Goal: Information Seeking & Learning: Learn about a topic

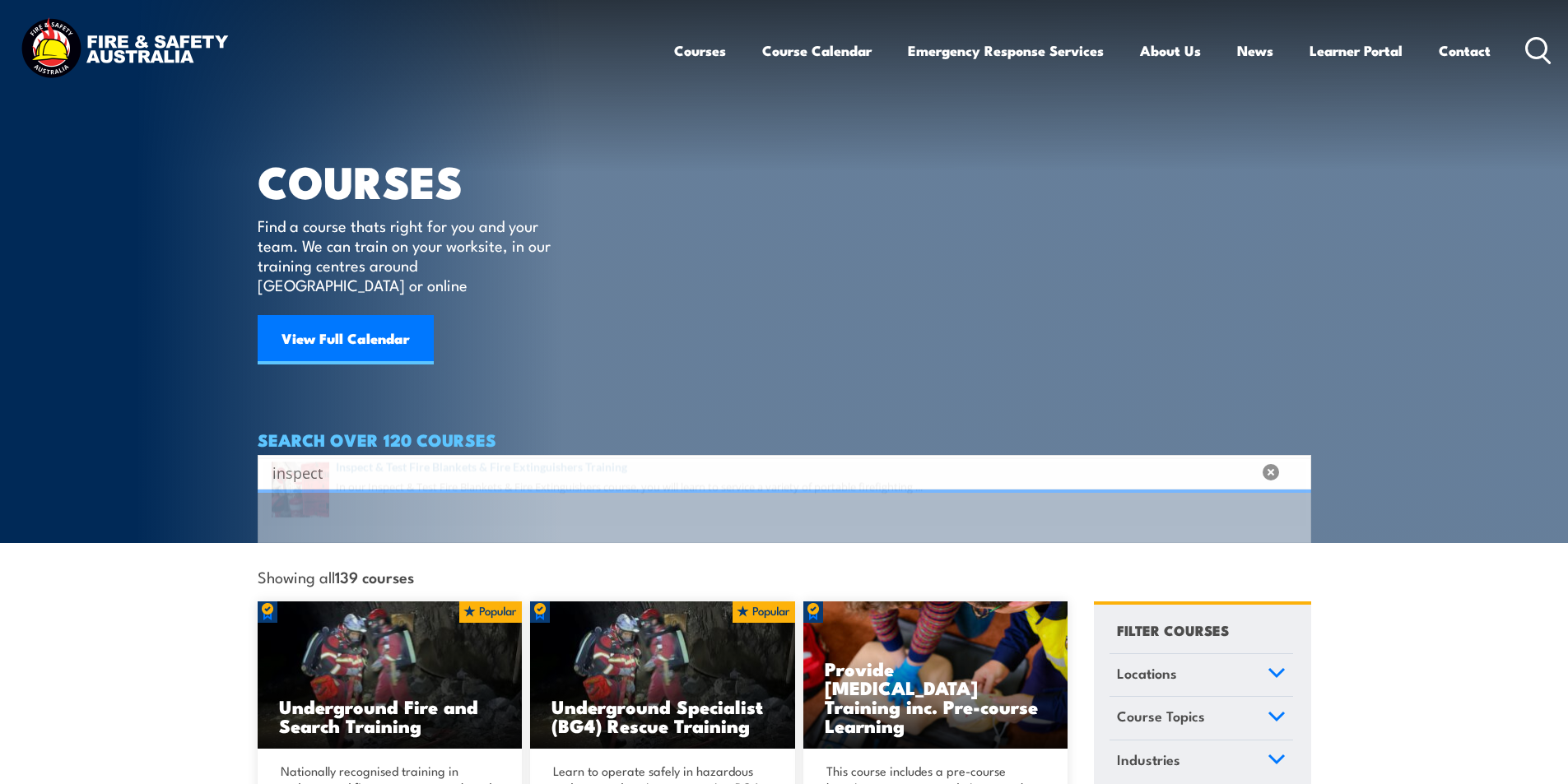
type input "inspect"
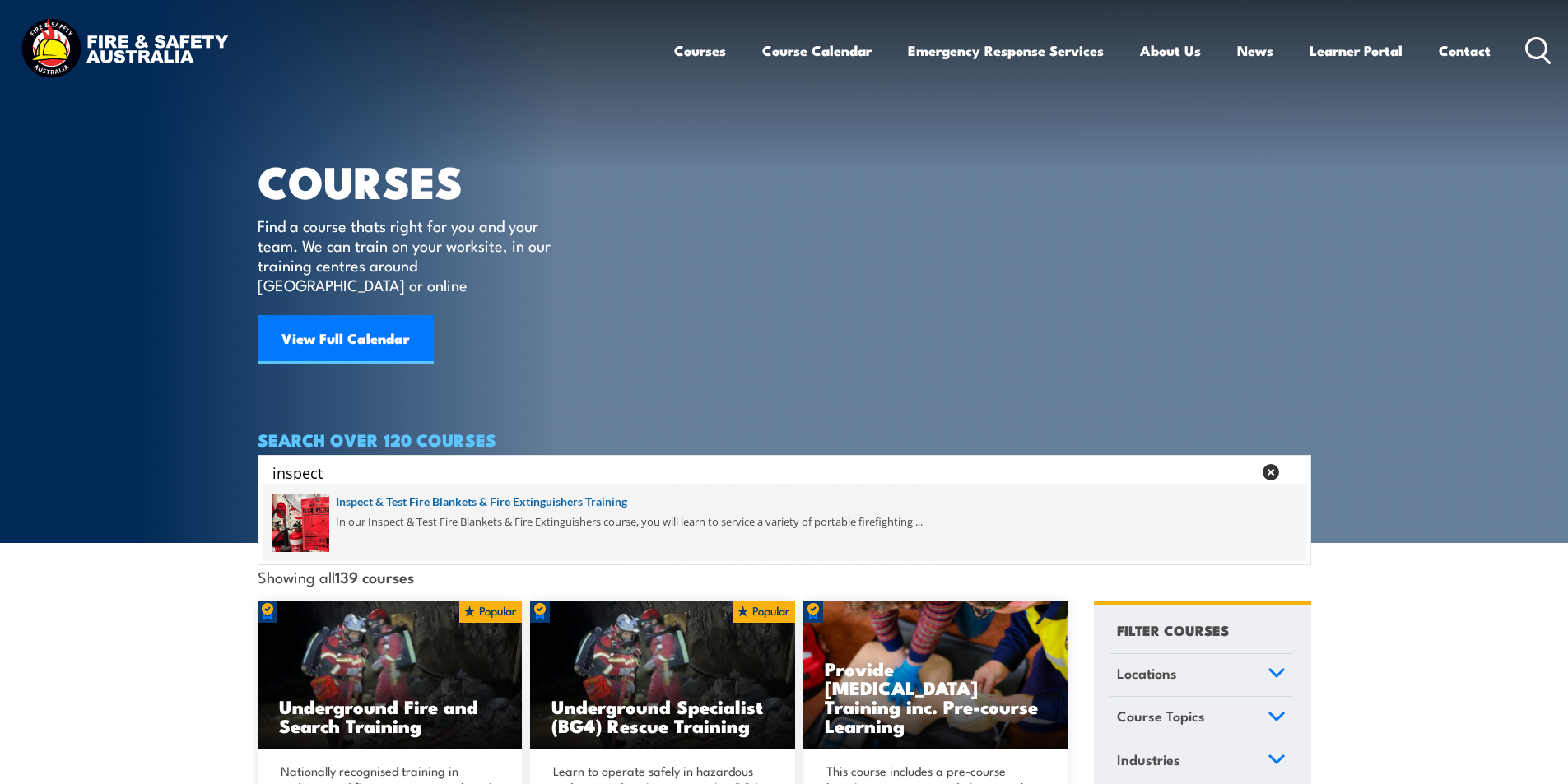
click at [462, 492] on span at bounding box center [784, 522] width 1044 height 77
click at [602, 501] on span at bounding box center [784, 522] width 1044 height 77
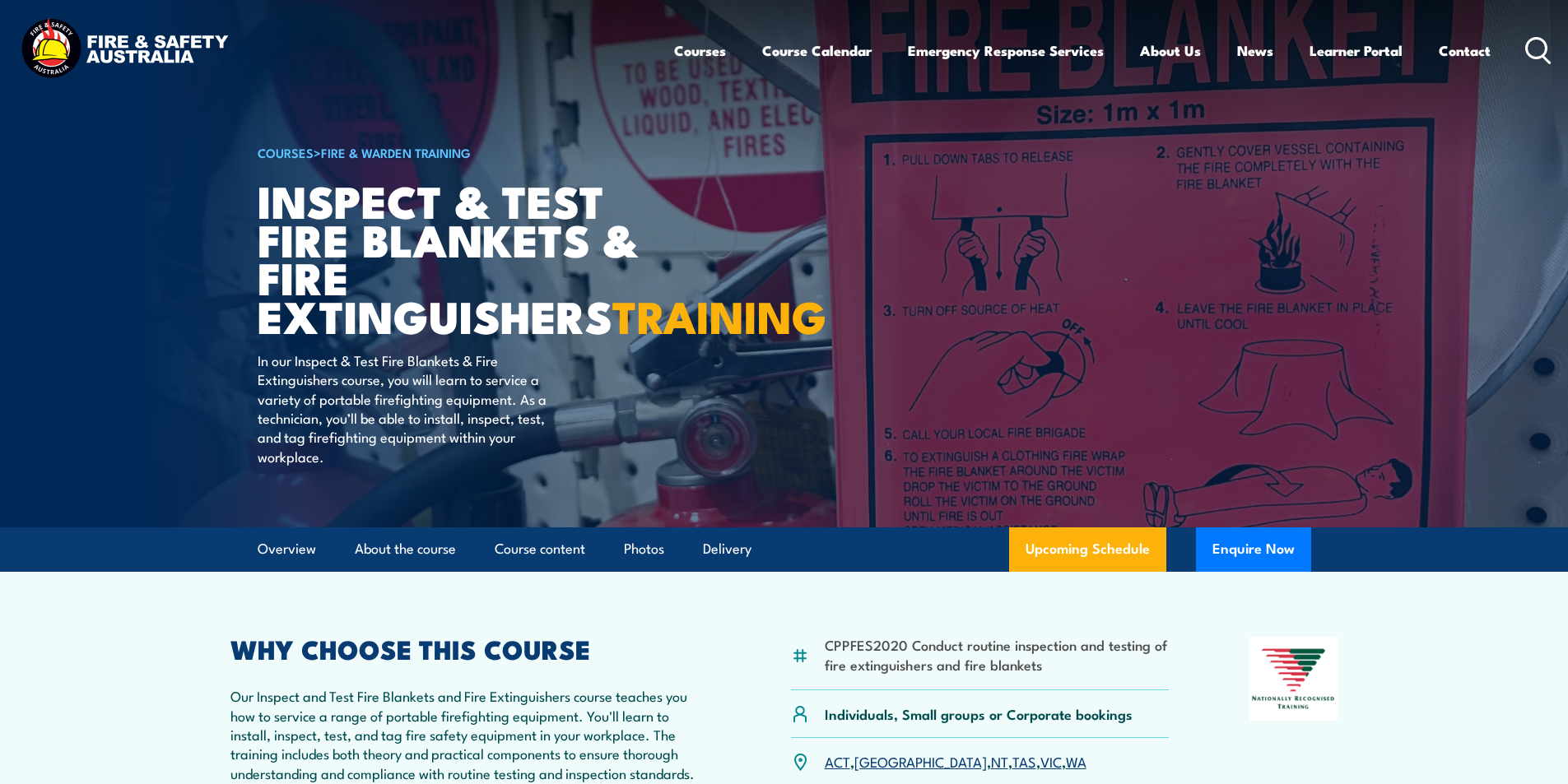
click at [1538, 50] on icon at bounding box center [1538, 49] width 27 height 27
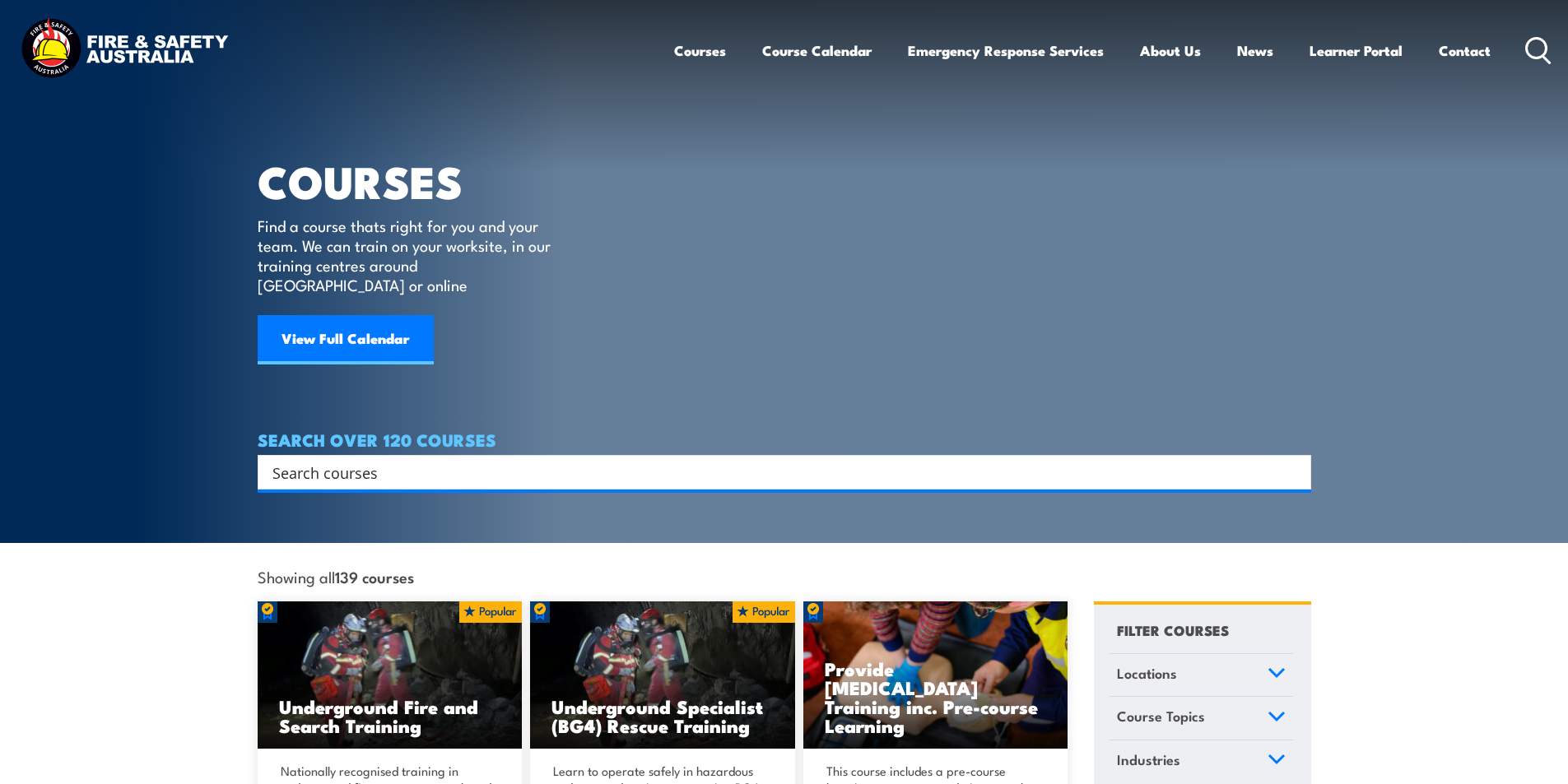
click at [331, 460] on input "Search input" at bounding box center [774, 472] width 1003 height 25
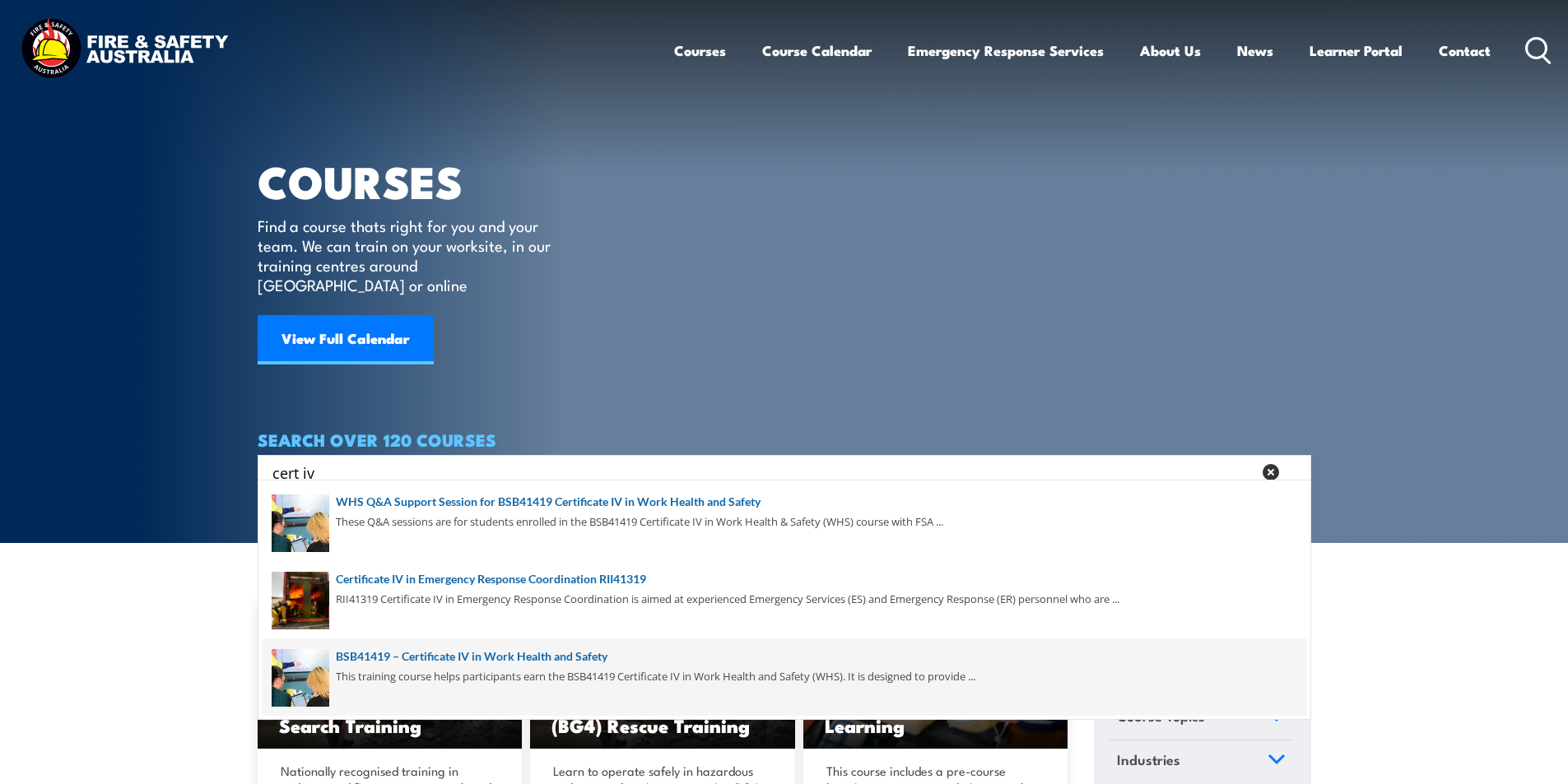
type input "cert iv"
click at [536, 655] on span at bounding box center [784, 677] width 1044 height 77
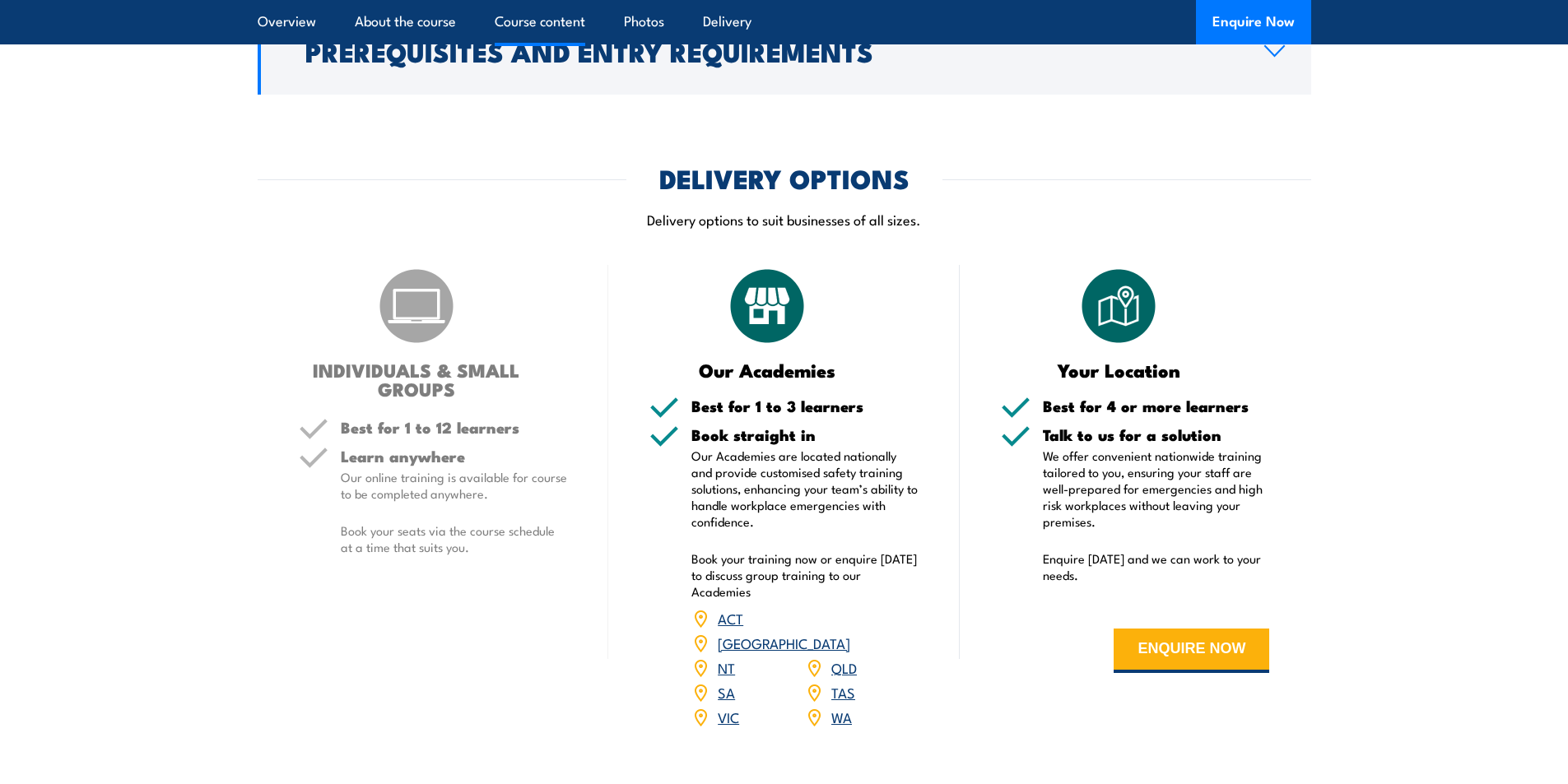
scroll to position [4772, 0]
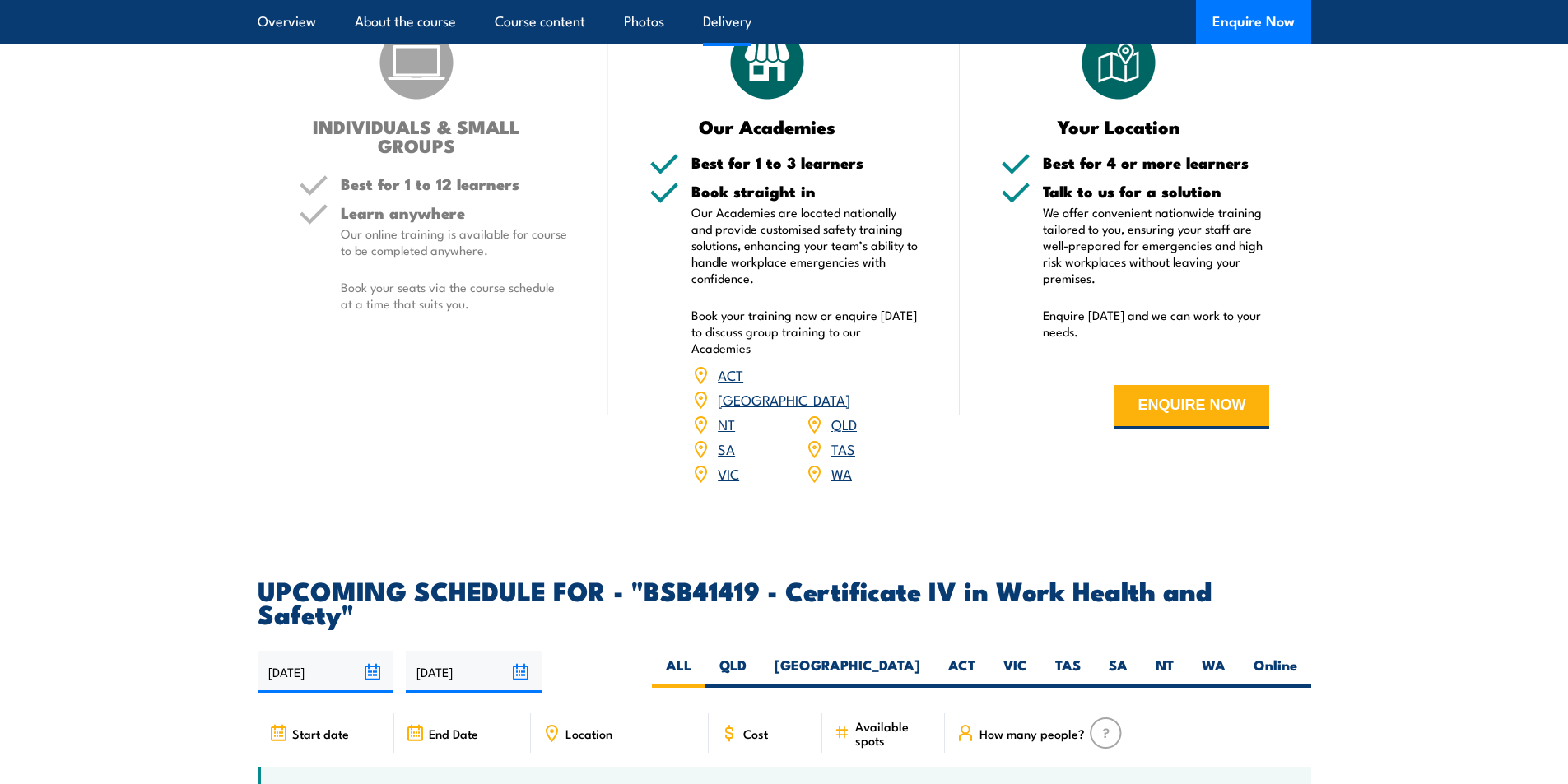
click at [844, 414] on link "QLD" at bounding box center [845, 424] width 26 height 20
